Goal: Information Seeking & Learning: Learn about a topic

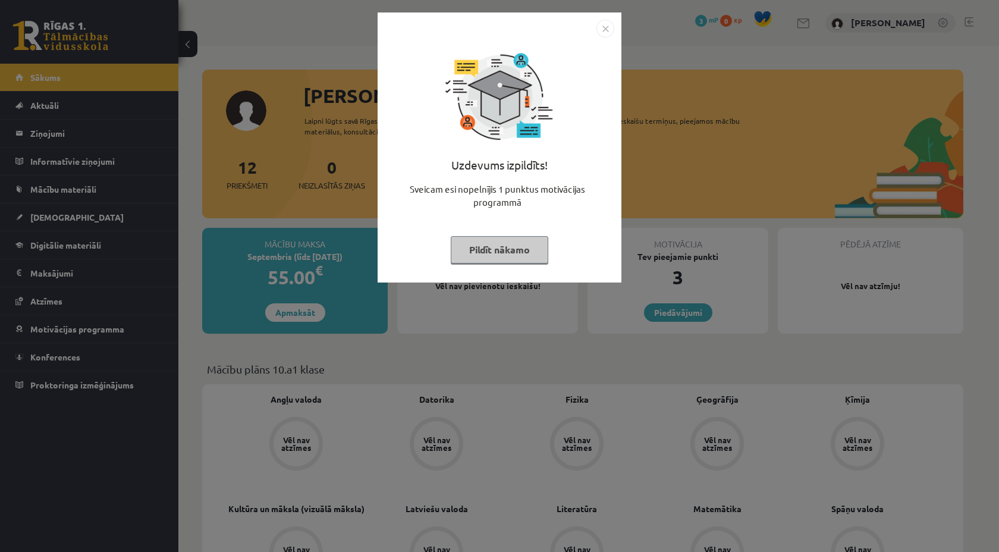
click at [600, 37] on div "Uzdevums izpildīts! Sveicam esi nopelnījis 1 punktus motivācijas programmā Pild…" at bounding box center [499, 156] width 229 height 238
click at [604, 26] on img "Close" at bounding box center [605, 29] width 18 height 18
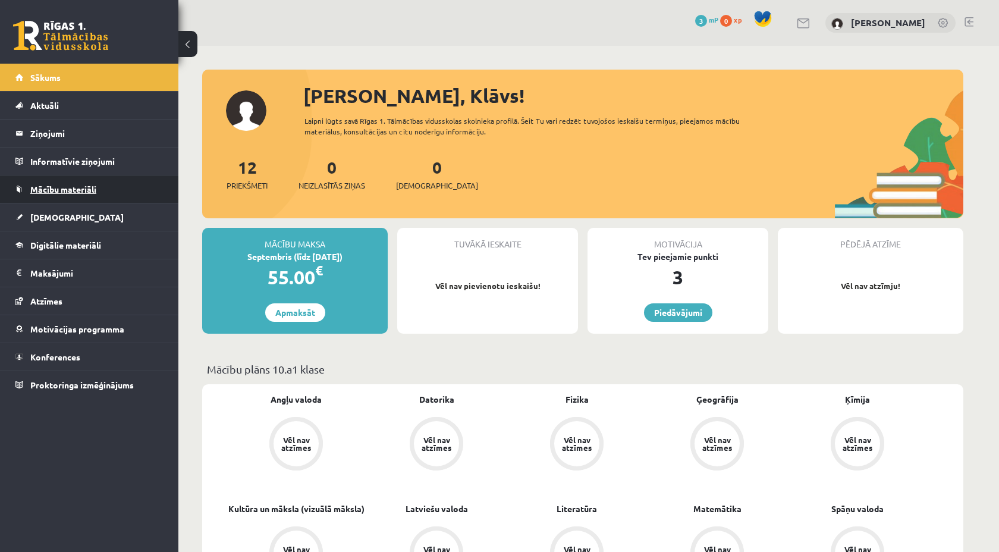
click at [81, 194] on link "Mācību materiāli" at bounding box center [89, 188] width 148 height 27
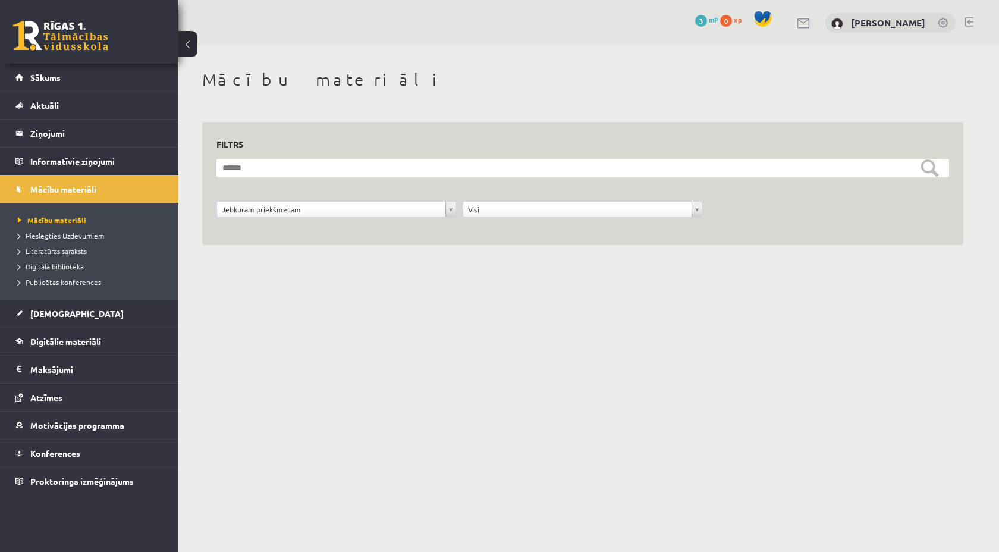
click at [79, 260] on li "Digitālā bibliotēka" at bounding box center [92, 266] width 149 height 15
click at [69, 270] on link "Digitālā bibliotēka" at bounding box center [92, 266] width 149 height 11
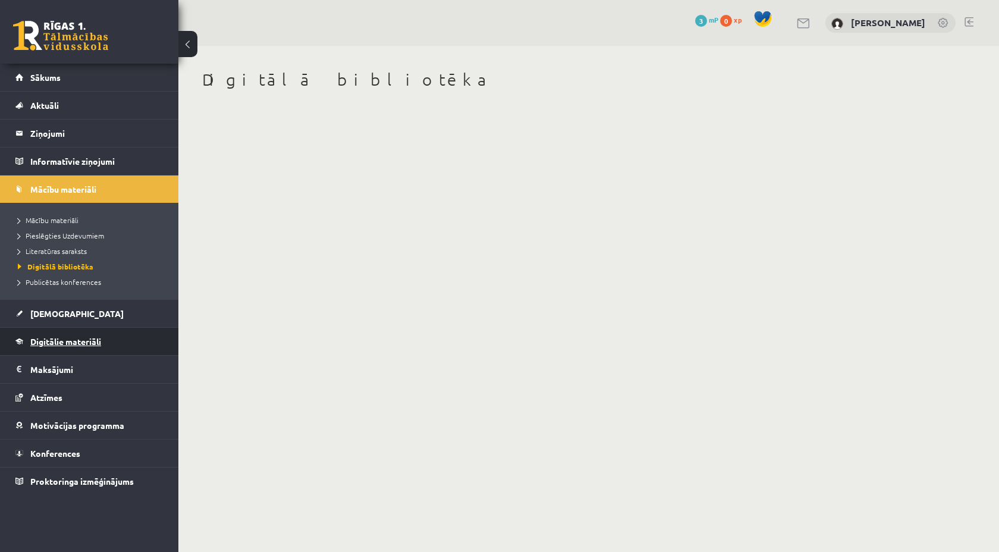
click at [64, 335] on link "Digitālie materiāli" at bounding box center [89, 341] width 148 height 27
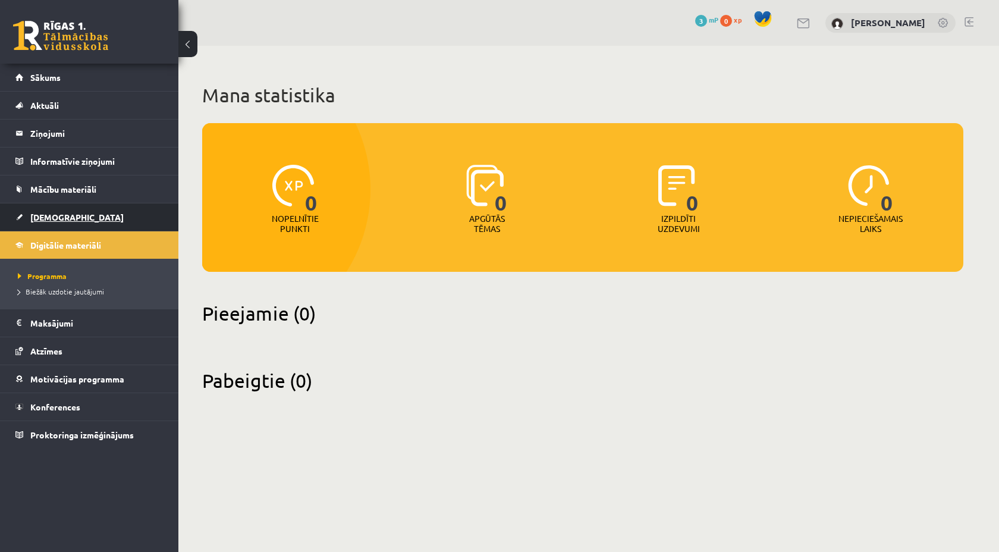
click at [74, 221] on link "[DEMOGRAPHIC_DATA]" at bounding box center [89, 216] width 148 height 27
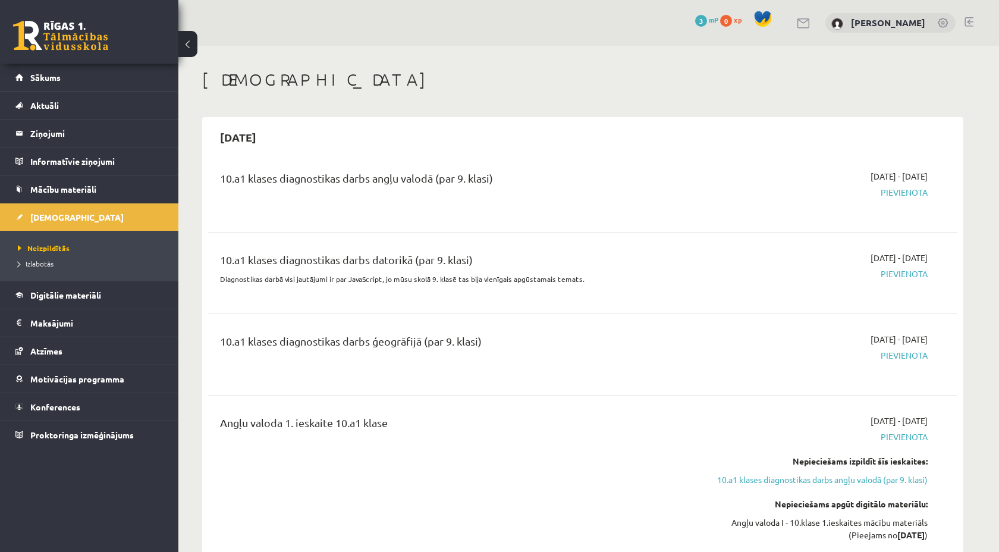
click at [81, 187] on span "Mācību materiāli" at bounding box center [63, 189] width 66 height 11
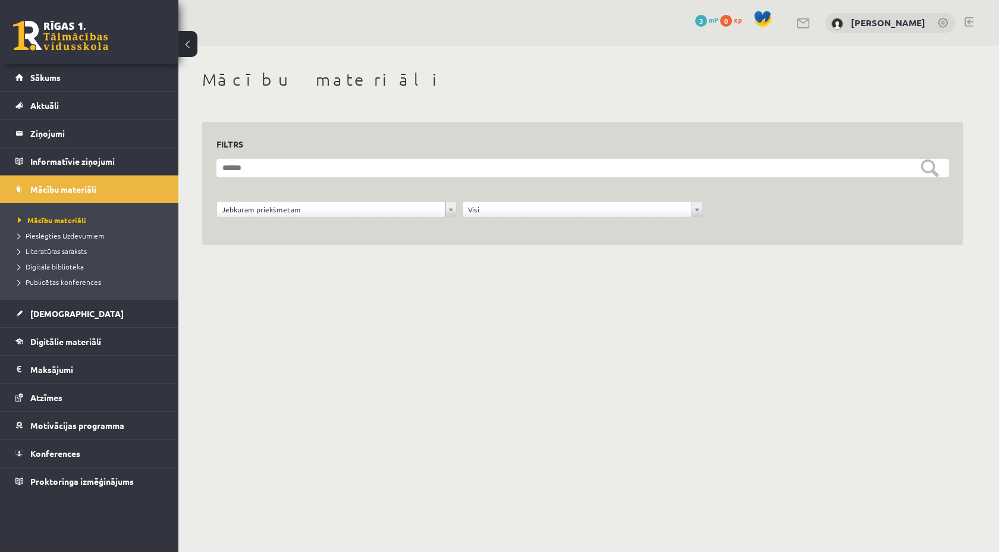
click at [430, 193] on form "**********" at bounding box center [582, 195] width 732 height 72
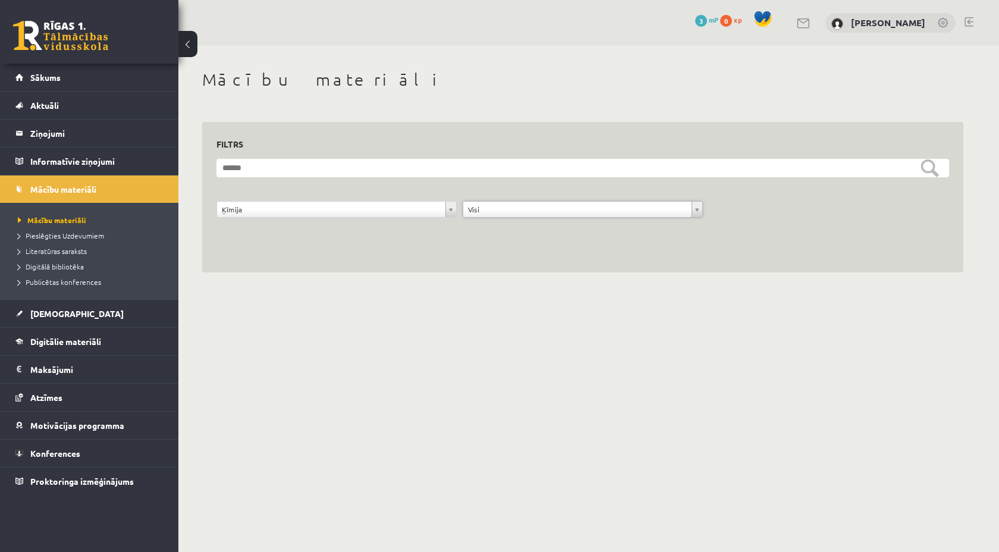
click at [414, 183] on form "**********" at bounding box center [582, 195] width 732 height 72
click at [61, 436] on link "Motivācijas programma" at bounding box center [89, 424] width 148 height 27
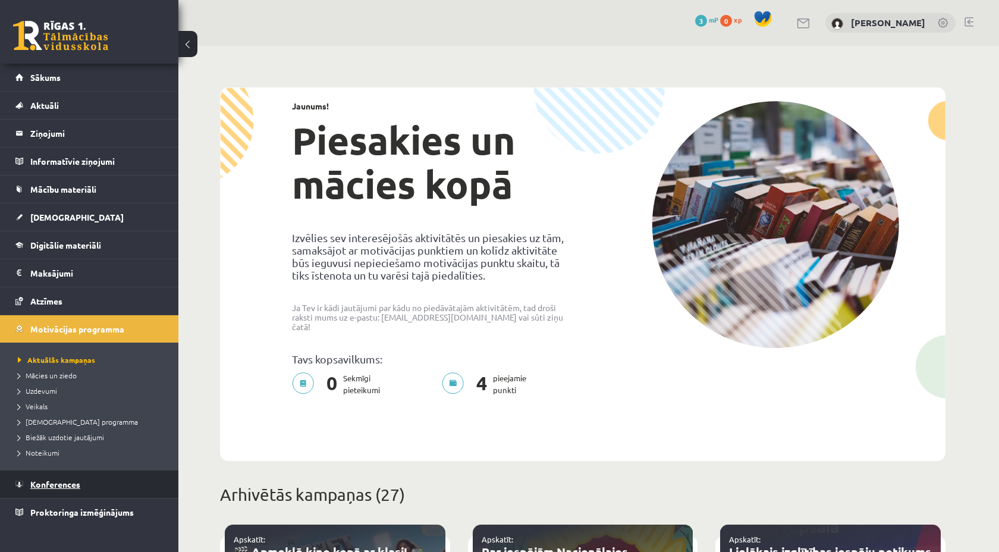
click at [58, 482] on span "Konferences" at bounding box center [55, 484] width 50 height 11
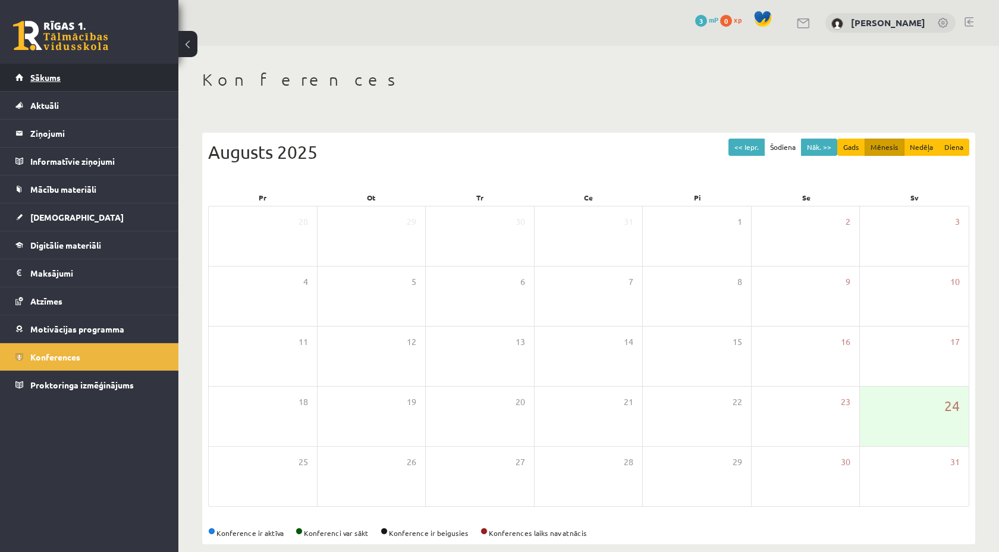
click at [76, 84] on link "Sākums" at bounding box center [89, 77] width 148 height 27
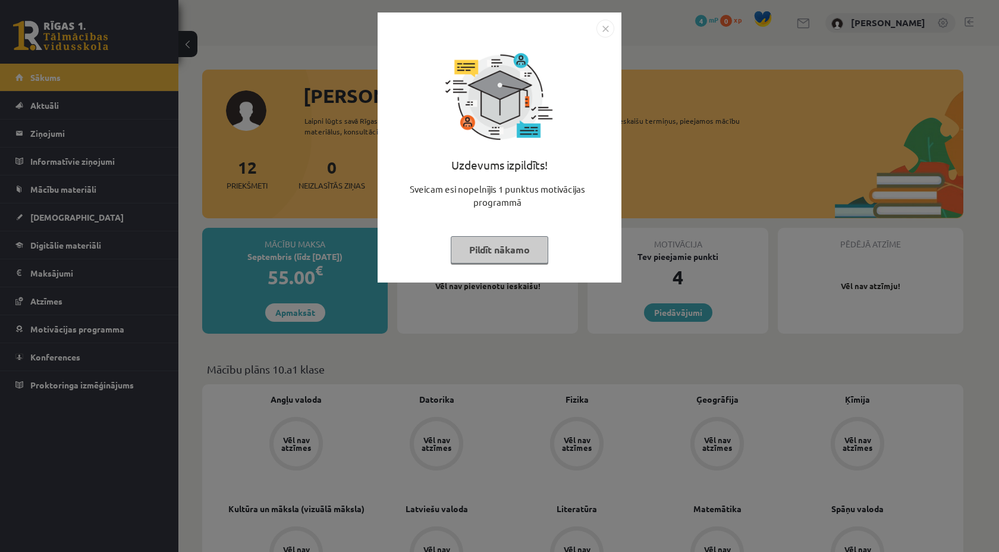
click at [517, 248] on button "Pildīt nākamo" at bounding box center [500, 249] width 98 height 27
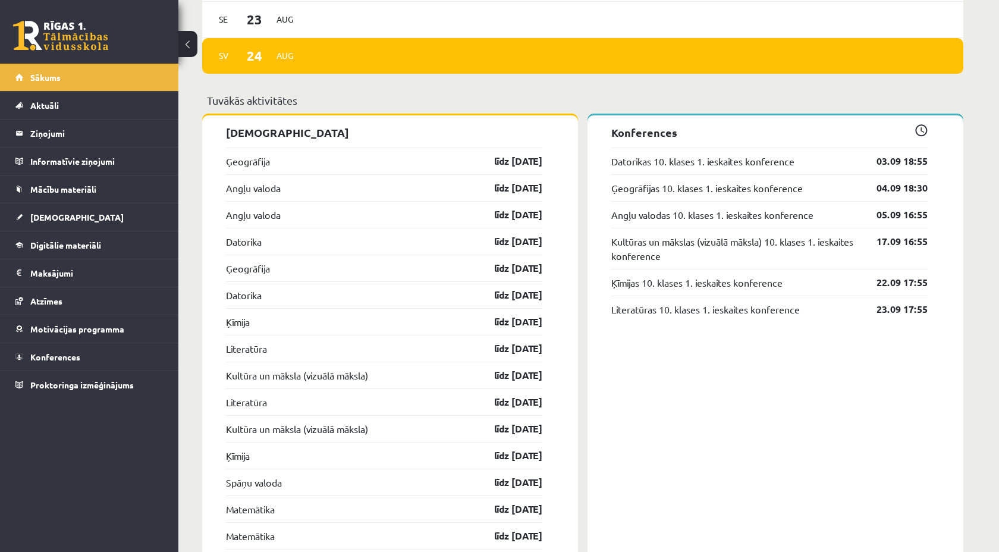
scroll to position [996, 0]
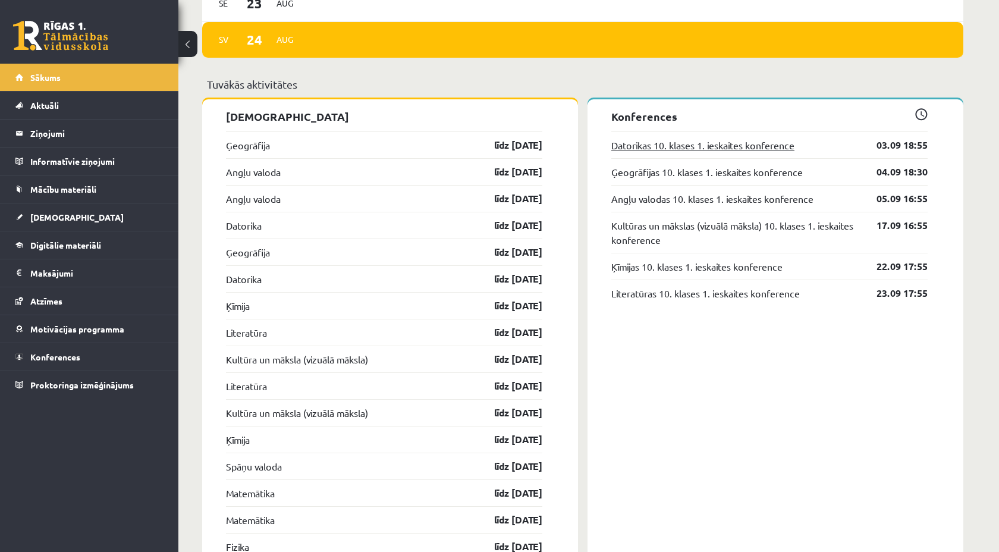
click at [653, 142] on link "Datorikas 10. klases 1. ieskaites konference" at bounding box center [702, 145] width 183 height 14
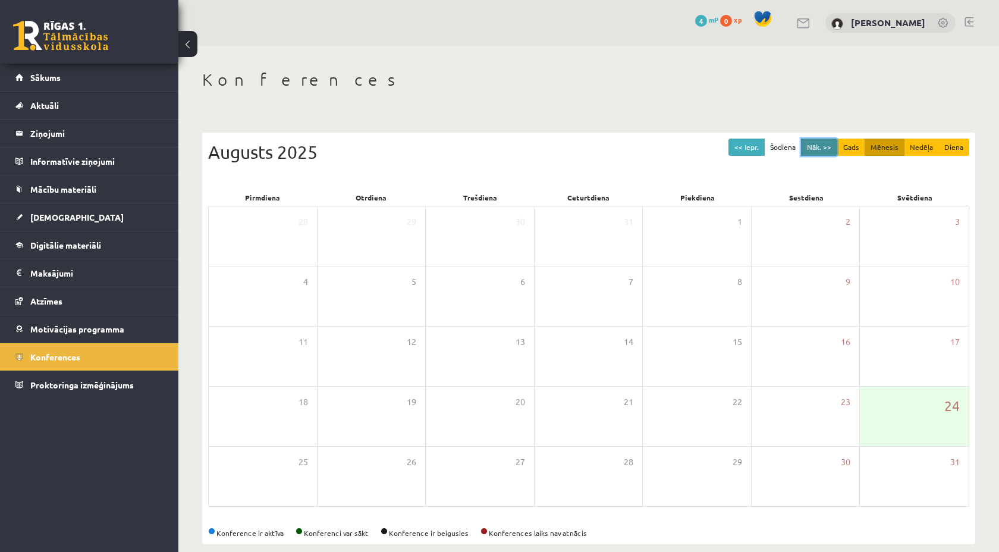
click at [826, 149] on button "Nāk. >>" at bounding box center [819, 147] width 36 height 17
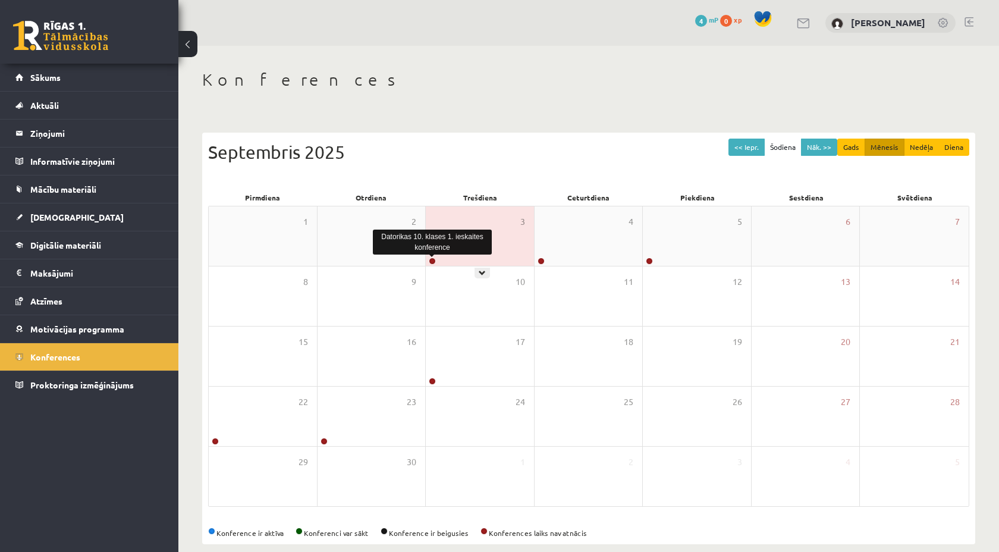
click at [433, 262] on link at bounding box center [432, 260] width 7 height 7
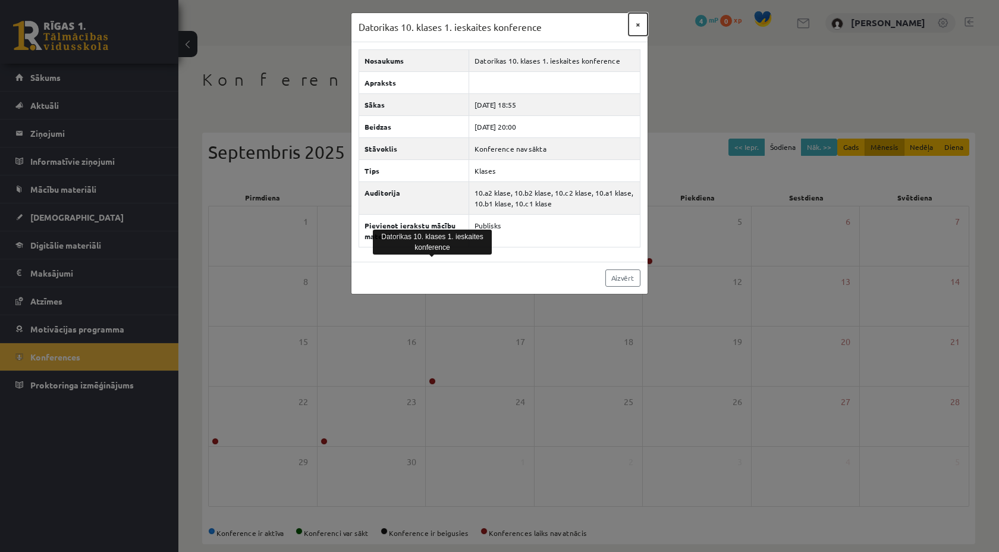
click at [642, 26] on button "×" at bounding box center [637, 24] width 19 height 23
